Goal: Communication & Community: Answer question/provide support

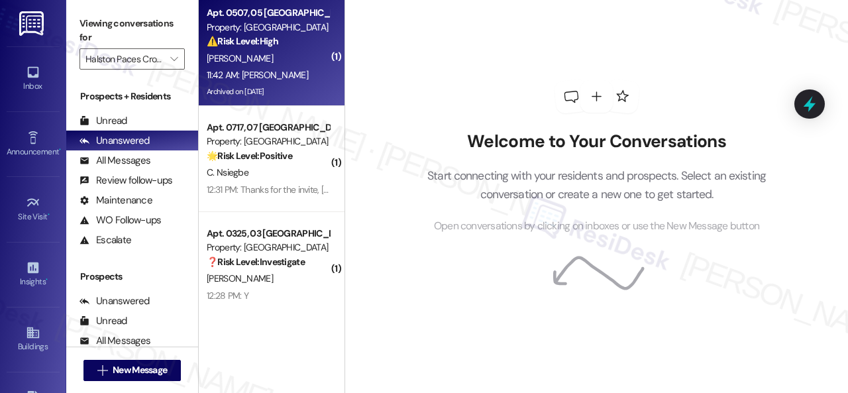
scroll to position [19, 0]
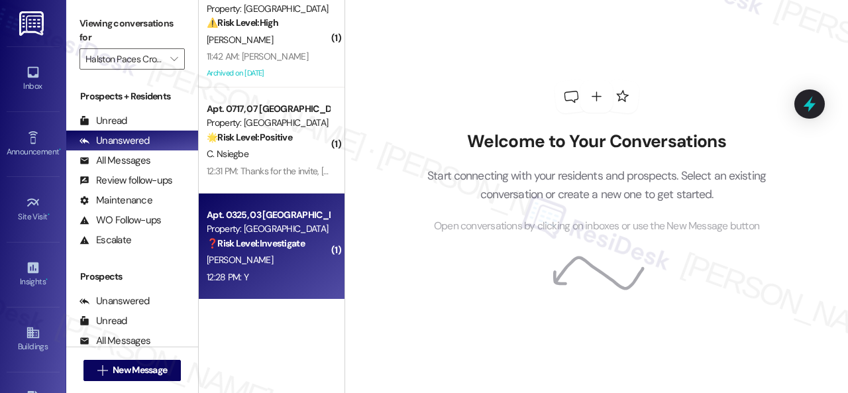
click at [315, 257] on div "[PERSON_NAME]" at bounding box center [267, 260] width 125 height 17
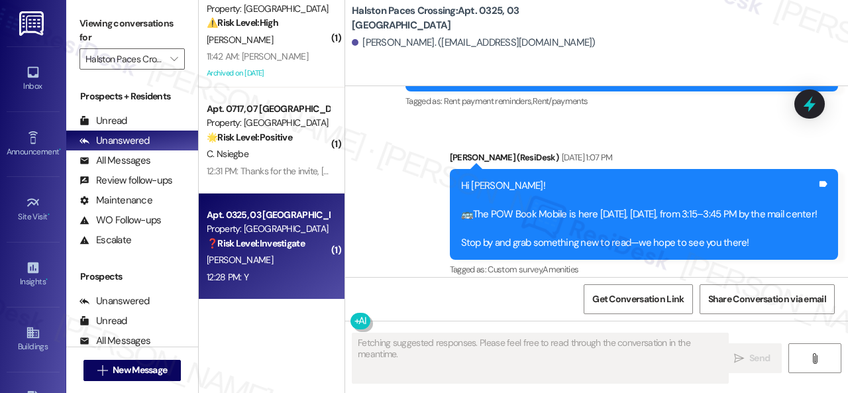
scroll to position [6668, 0]
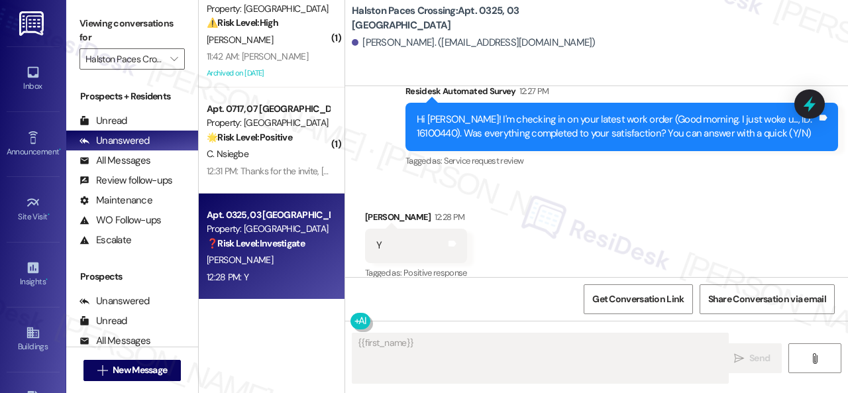
drag, startPoint x: 403, startPoint y: 146, endPoint x: 404, endPoint y: 170, distance: 24.5
click at [403, 146] on div "Survey, sent via SMS Residesk Automated Survey 12:27 PM Hi Brittany! I'm checki…" at bounding box center [621, 127] width 452 height 106
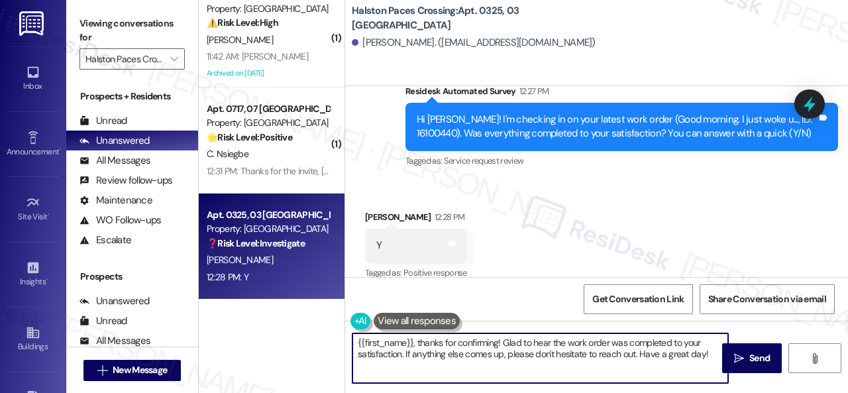
drag, startPoint x: 709, startPoint y: 353, endPoint x: 313, endPoint y: 295, distance: 400.2
click at [313, 295] on div "( 1 ) Apt. 0507, 05 Halston Paces Crossing Property: Halston Paces Crossing ⚠️ …" at bounding box center [523, 196] width 649 height 393
paste textarea "We're glad to hear everything’s taken care of. If your experience at {{property…"
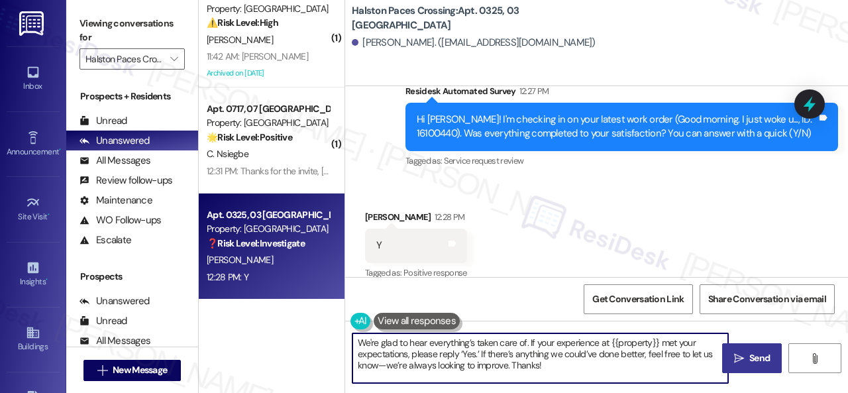
type textarea "We're glad to hear everything’s taken care of. If your experience at {{property…"
click at [746, 362] on span "Send" at bounding box center [759, 358] width 26 height 14
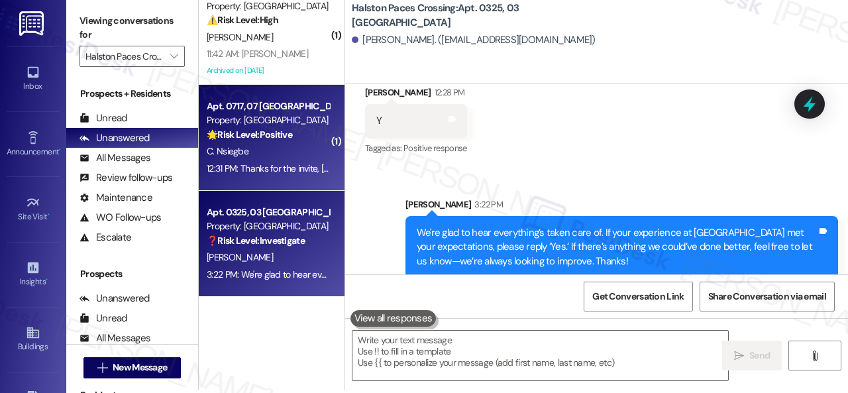
scroll to position [4, 0]
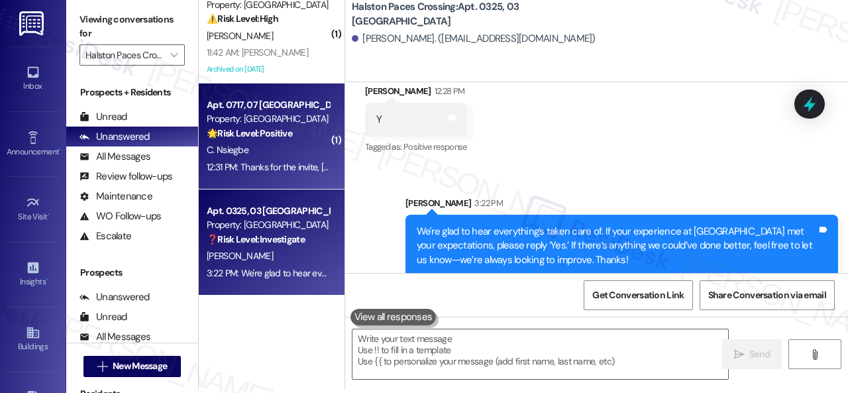
click at [293, 151] on div "C. Nsiegbe" at bounding box center [267, 150] width 125 height 17
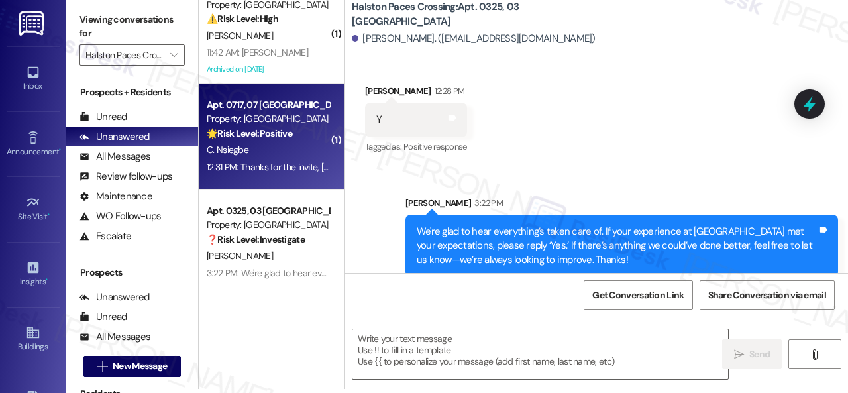
type textarea "Fetching suggested responses. Please feel free to read through the conversation…"
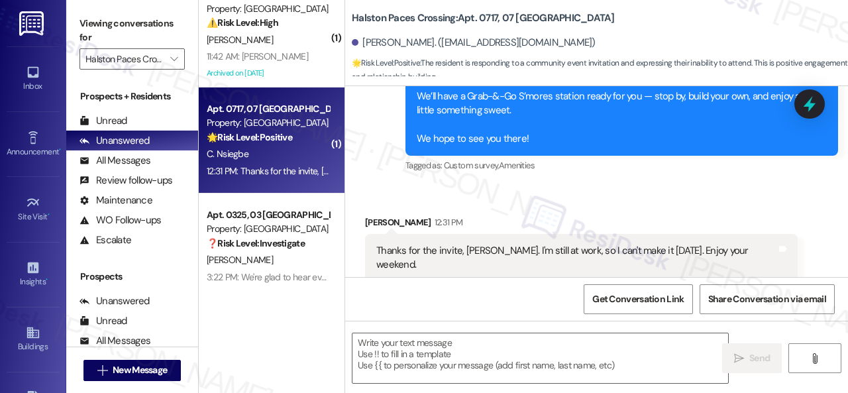
scroll to position [3150, 0]
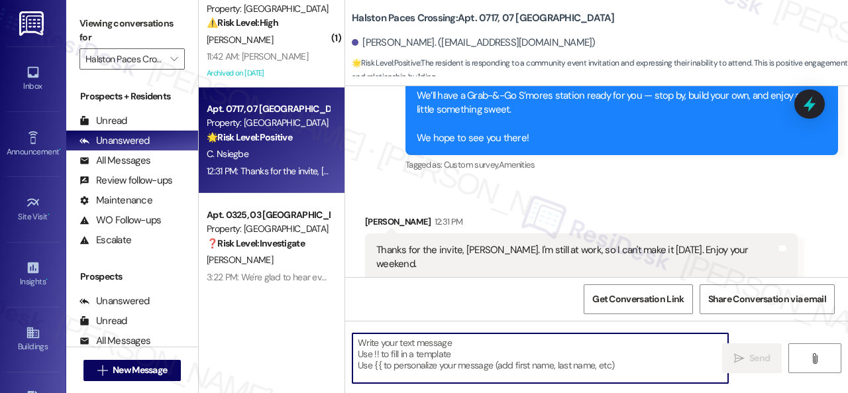
click at [460, 362] on textarea at bounding box center [540, 358] width 376 height 50
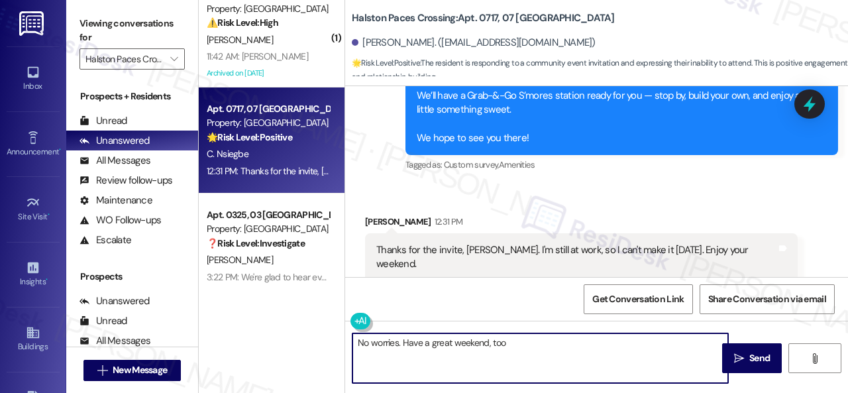
type textarea "No worries. Have a great weekend, too!"
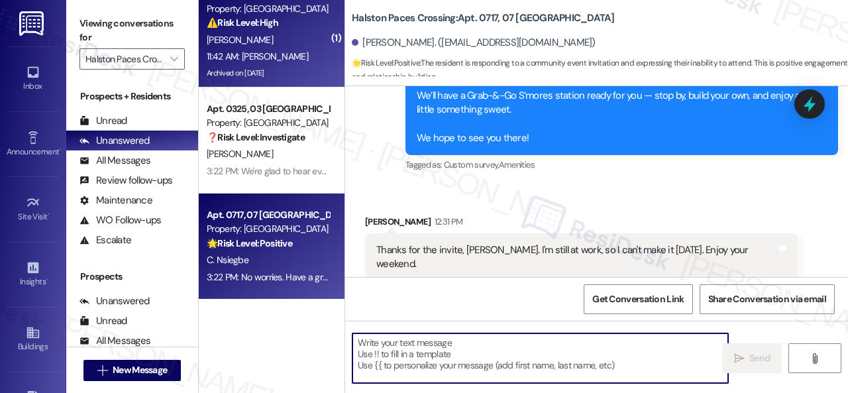
click at [289, 50] on div "11:42 AM: Ty 11:42 AM: Ty" at bounding box center [267, 56] width 125 height 17
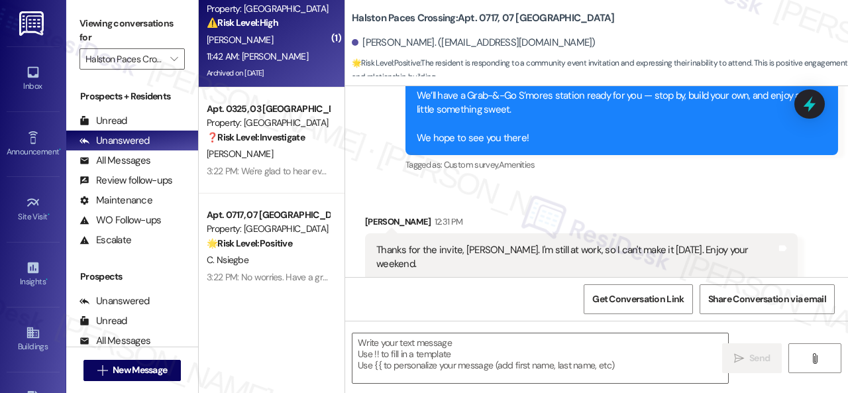
type textarea "Fetching suggested responses. Please feel free to read through the conversation…"
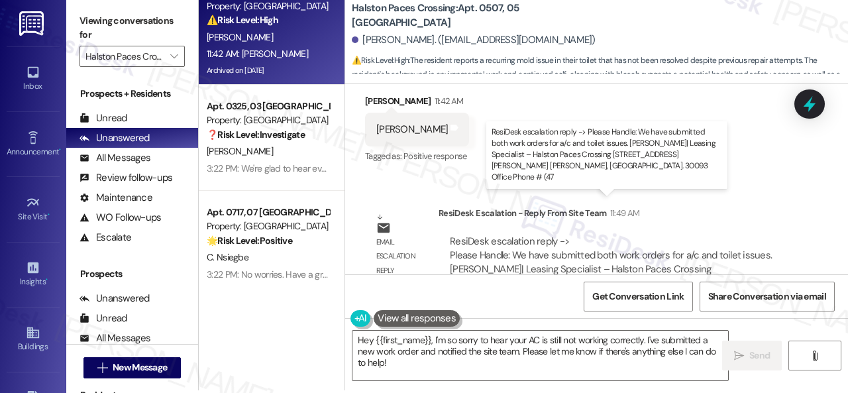
scroll to position [4, 0]
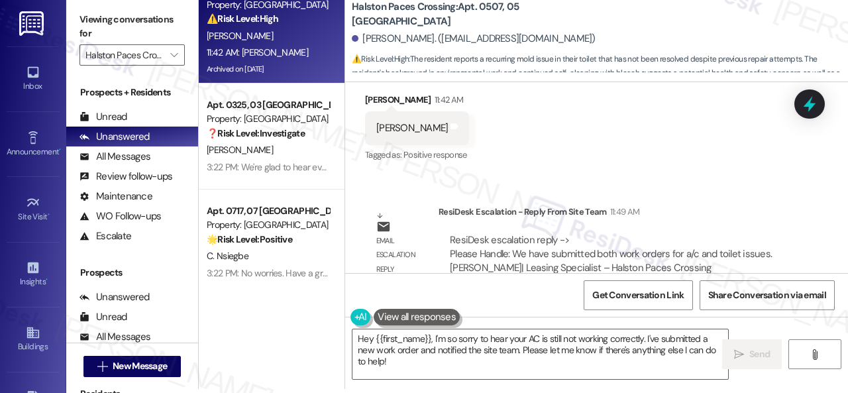
click at [269, 307] on div "Apt. 0507, 05 Halston Paces Crossing Property: Halston Paces Crossing ⚠️ Risk L…" at bounding box center [523, 192] width 649 height 393
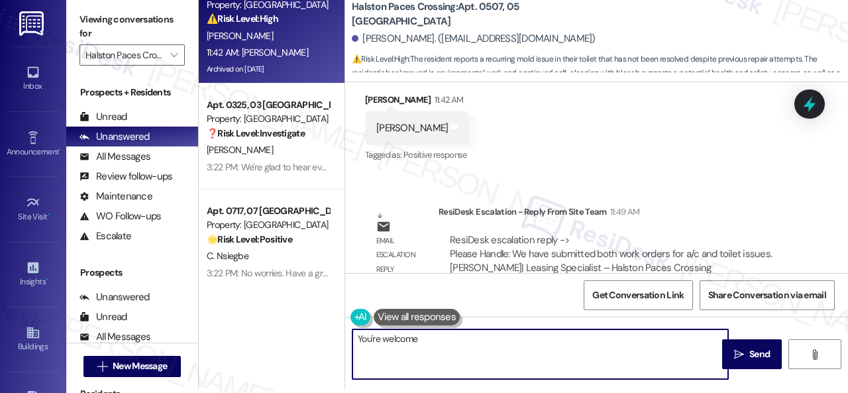
type textarea "You're welcome!"
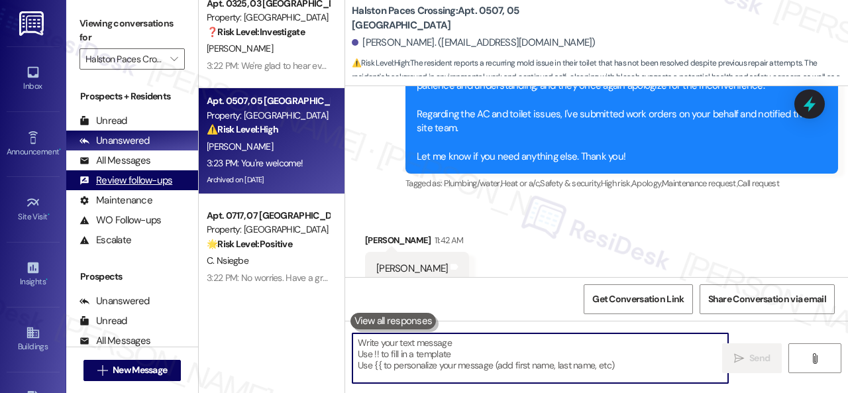
scroll to position [19, 0]
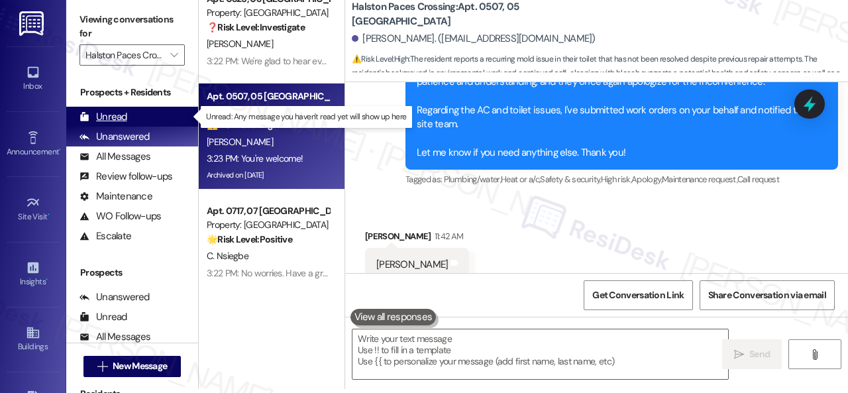
click at [111, 121] on div "Unread" at bounding box center [103, 117] width 48 height 14
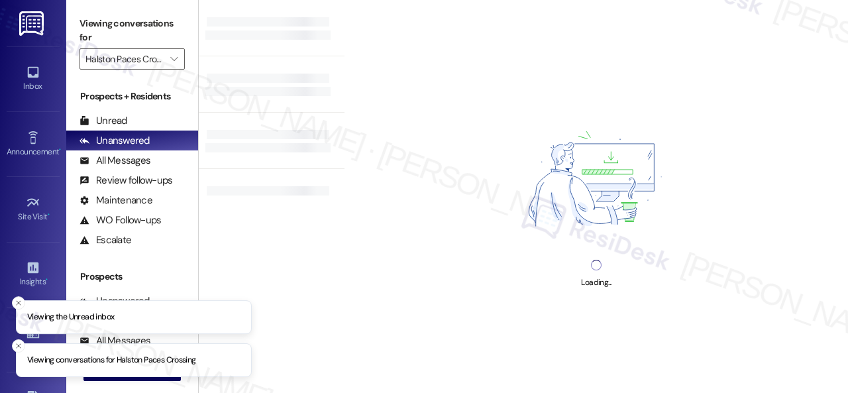
type input "Halston Paces Crossing"
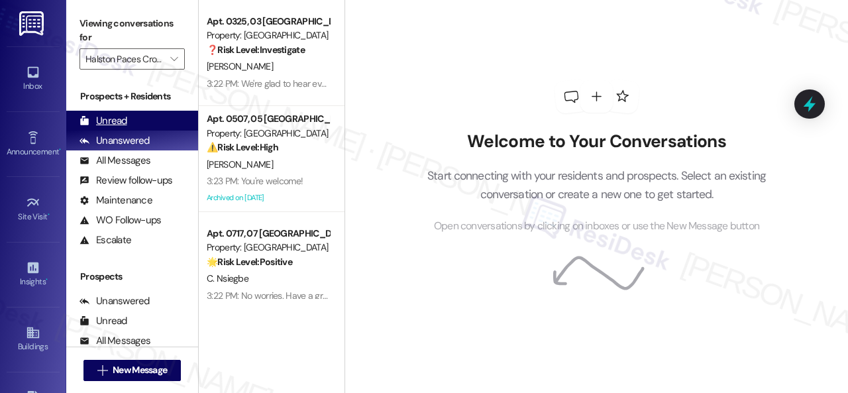
click at [114, 121] on div "Unread" at bounding box center [103, 121] width 48 height 14
